Goal: Task Accomplishment & Management: Use online tool/utility

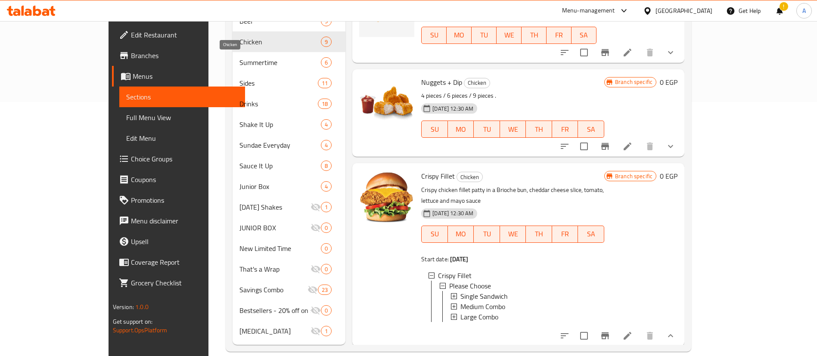
scroll to position [202, 0]
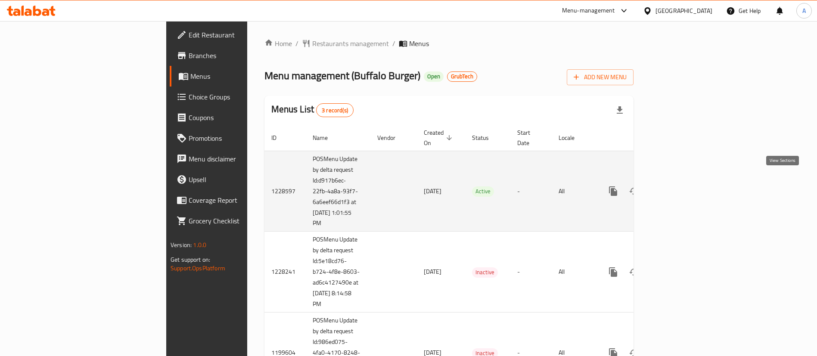
click at [679, 187] on icon "enhanced table" at bounding box center [675, 191] width 8 height 8
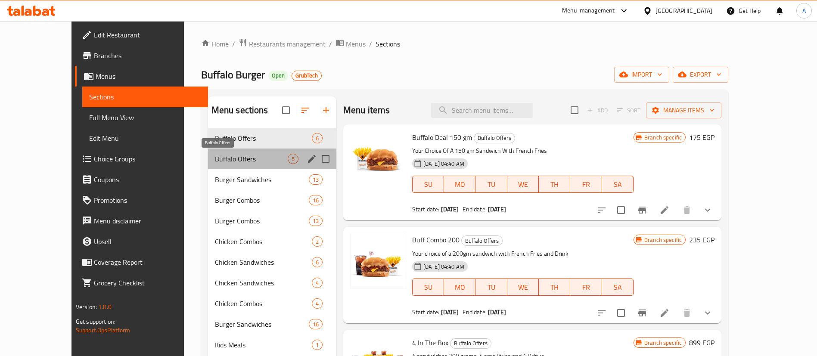
click at [215, 159] on span "Buffalo Offers" at bounding box center [251, 159] width 73 height 10
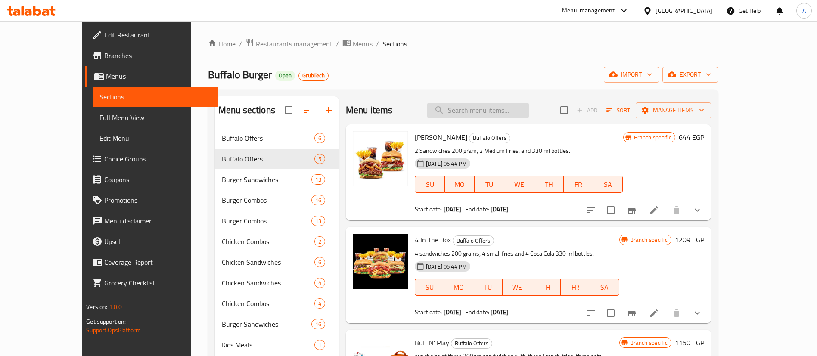
click at [509, 111] on input "search" at bounding box center [478, 110] width 102 height 15
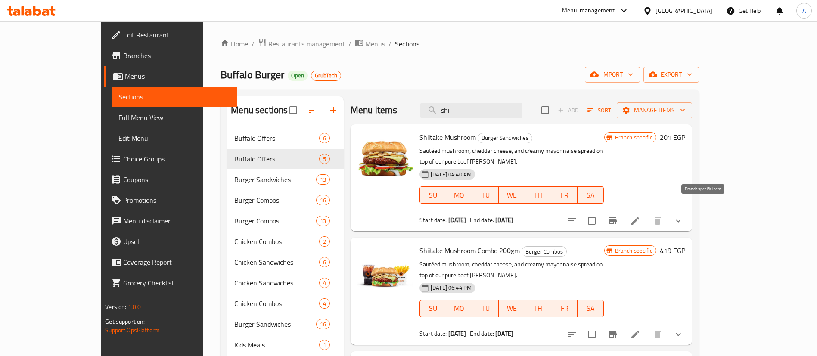
type input "shi"
click at [618, 216] on icon "Branch-specific-item" at bounding box center [613, 221] width 10 height 10
click at [683, 216] on icon "show more" at bounding box center [678, 221] width 10 height 10
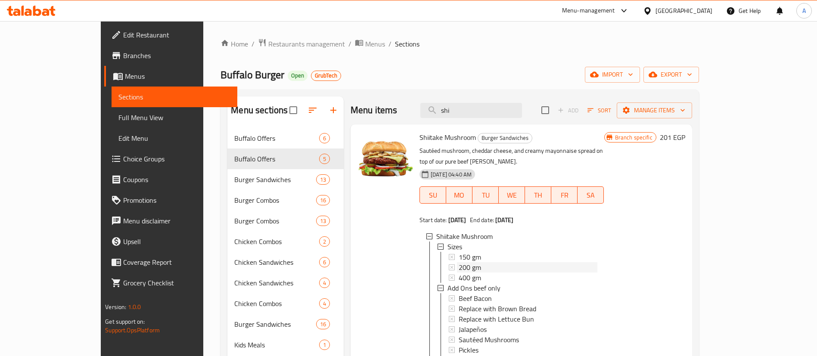
click at [459, 262] on span "200 gm" at bounding box center [470, 267] width 22 height 10
click at [459, 252] on span "150 gm" at bounding box center [470, 257] width 22 height 10
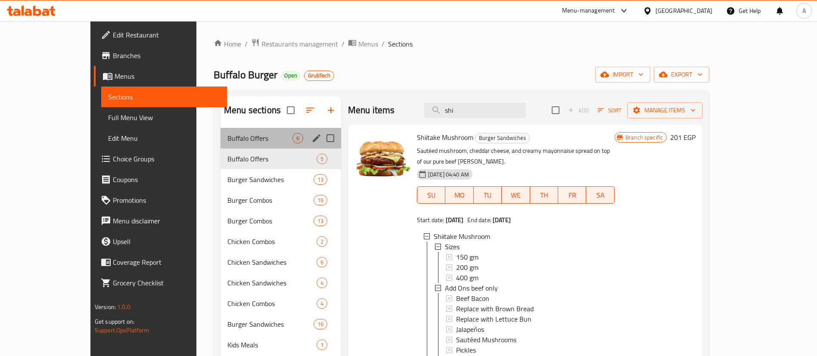
click at [220, 130] on div "Buffalo Offers 6" at bounding box center [280, 138] width 121 height 21
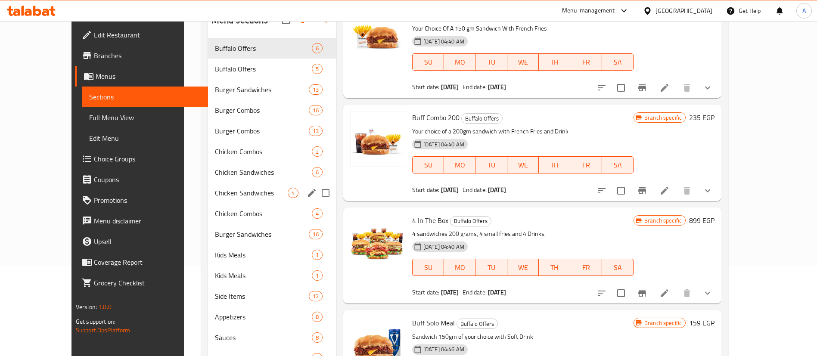
scroll to position [90, 0]
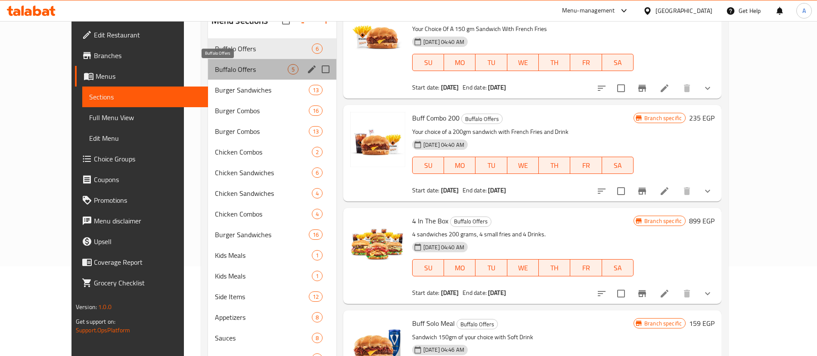
click at [215, 71] on span "Buffalo Offers" at bounding box center [251, 69] width 73 height 10
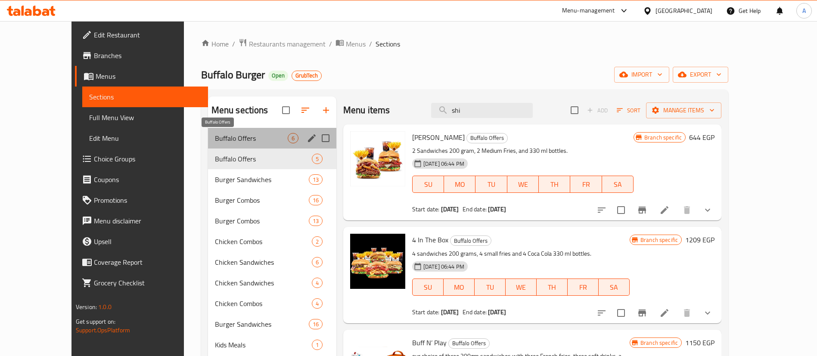
click at [215, 134] on span "Buffalo Offers" at bounding box center [251, 138] width 73 height 10
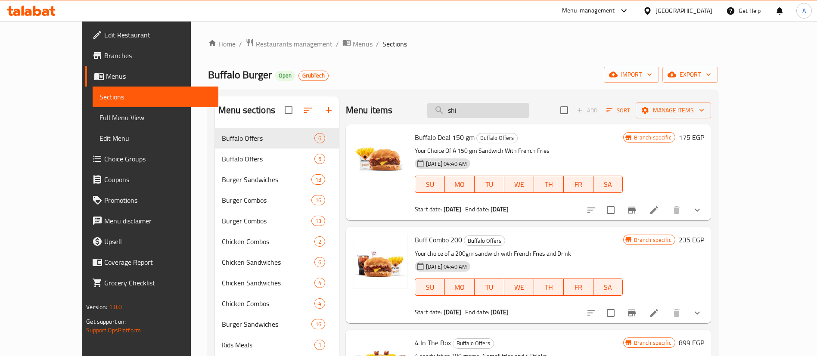
click at [508, 109] on input "shi" at bounding box center [478, 110] width 102 height 15
paste input "Buff Combo 150gm"
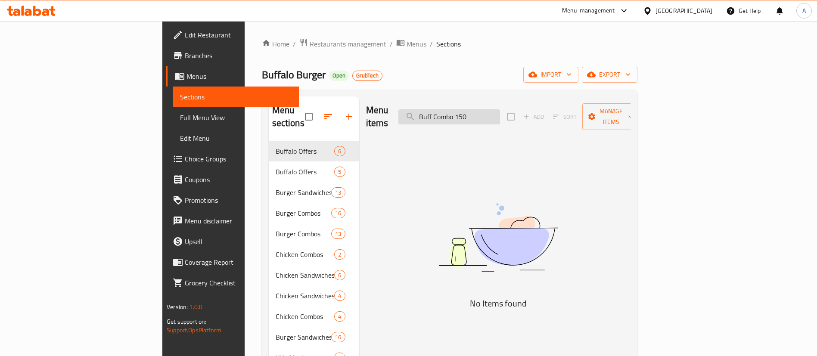
type input "Buff Combo 15"
